Goal: Task Accomplishment & Management: Complete application form

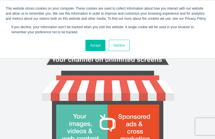
type input "ORhtfElB"
type input "olga.valladares@yahoo.com"
type input "HoCxffUGlmRQjWPG"
type input "jaFylETudT"
